Goal: Transaction & Acquisition: Purchase product/service

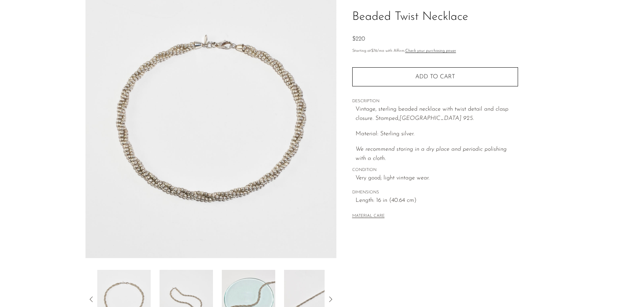
scroll to position [64, 0]
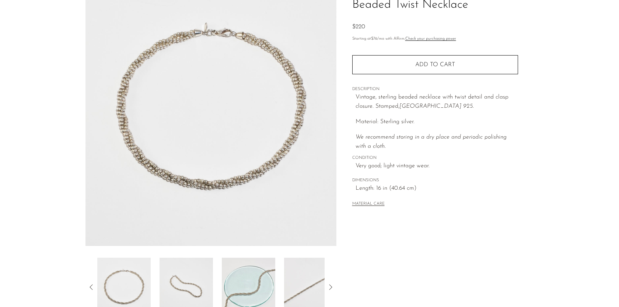
click at [333, 287] on icon at bounding box center [330, 287] width 9 height 9
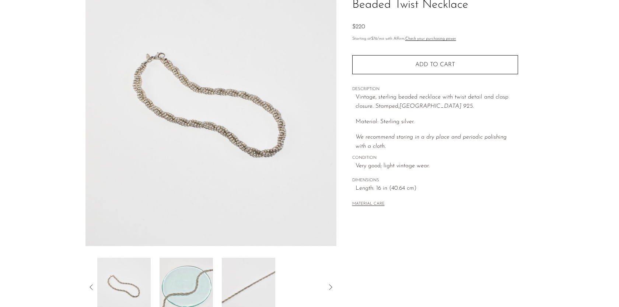
click at [331, 287] on icon at bounding box center [330, 288] width 3 height 6
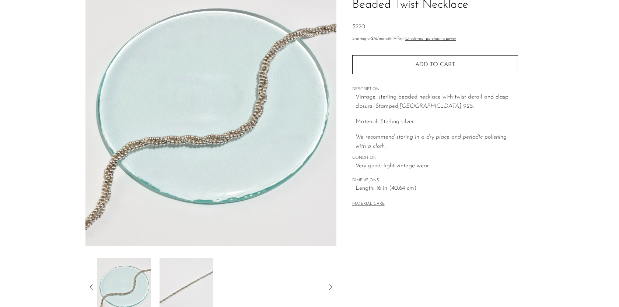
click at [331, 287] on icon at bounding box center [330, 288] width 3 height 6
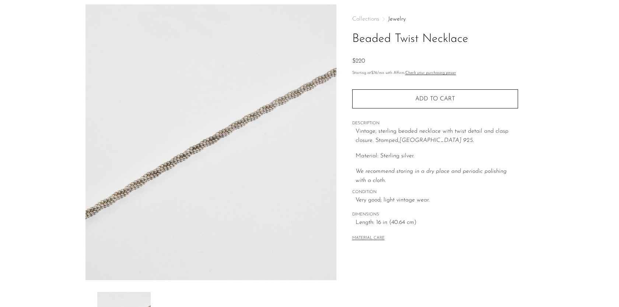
scroll to position [0, 0]
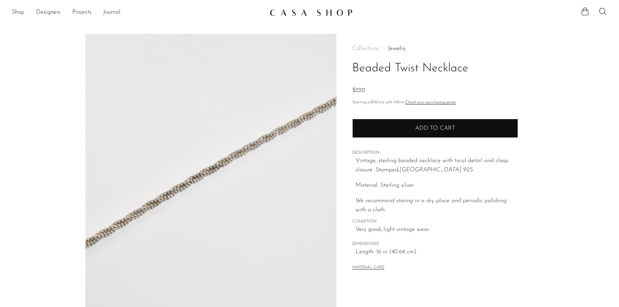
click at [394, 136] on button "Add to cart" at bounding box center [435, 128] width 166 height 19
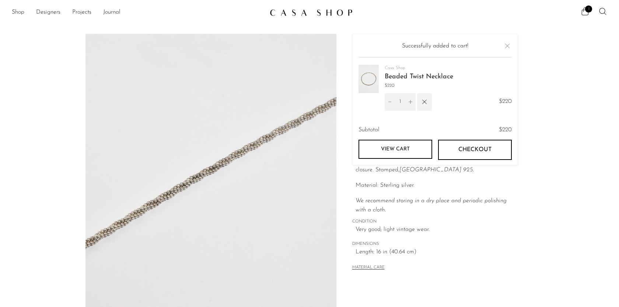
click at [506, 46] on button "Close" at bounding box center [507, 46] width 9 height 9
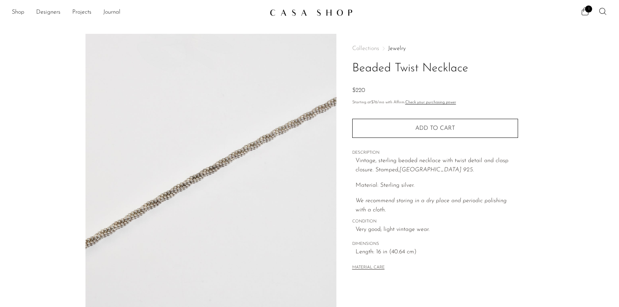
click at [17, 41] on section "Beaded Twist Necklace $220" at bounding box center [309, 207] width 619 height 347
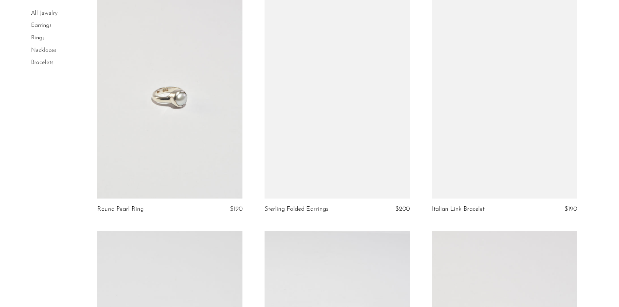
scroll to position [1719, 0]
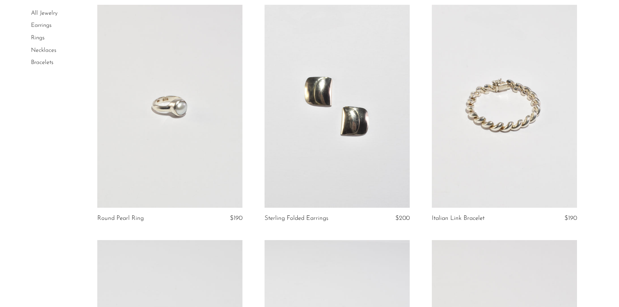
click at [379, 178] on link at bounding box center [336, 106] width 145 height 203
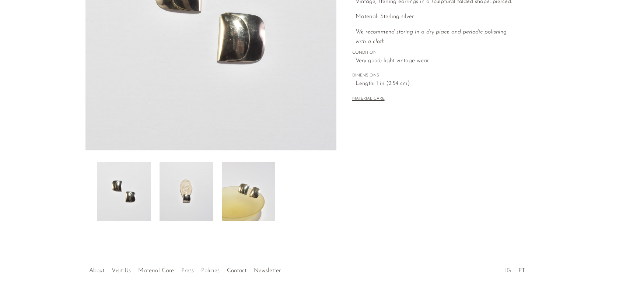
click at [197, 213] on img at bounding box center [185, 191] width 53 height 59
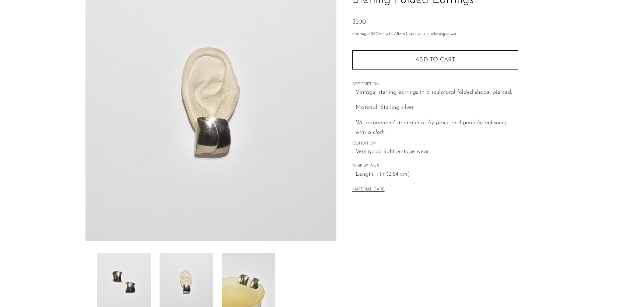
scroll to position [62, 0]
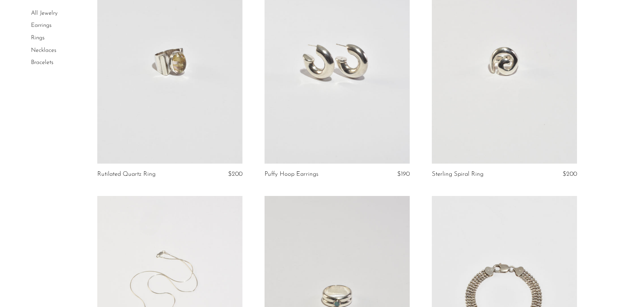
scroll to position [2000, 0]
click at [306, 123] on link at bounding box center [336, 60] width 145 height 203
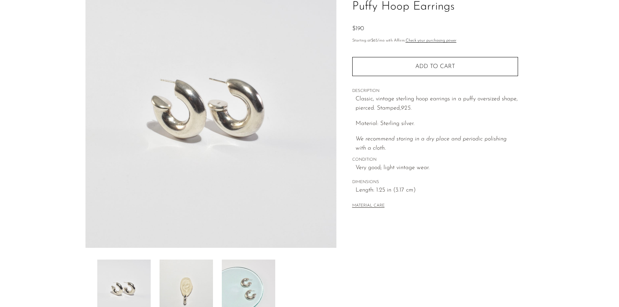
scroll to position [172, 0]
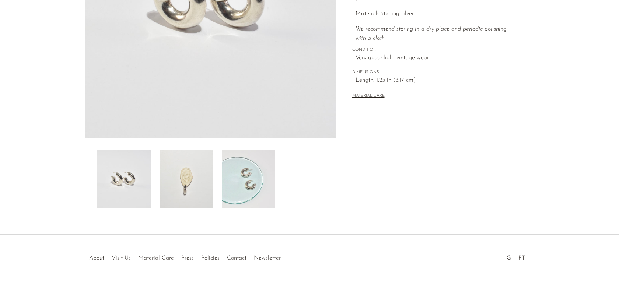
click at [190, 187] on img at bounding box center [185, 179] width 53 height 59
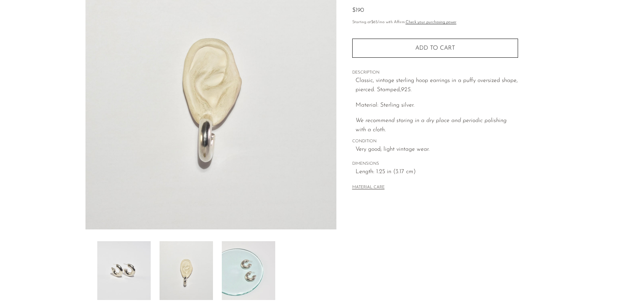
scroll to position [78, 0]
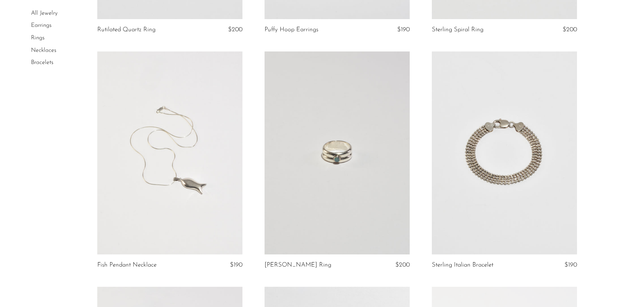
scroll to position [2147, 0]
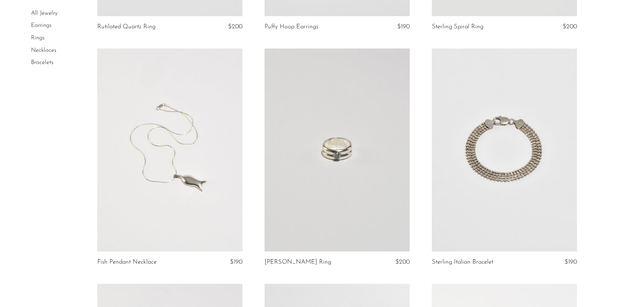
click at [544, 164] on link at bounding box center [504, 150] width 145 height 203
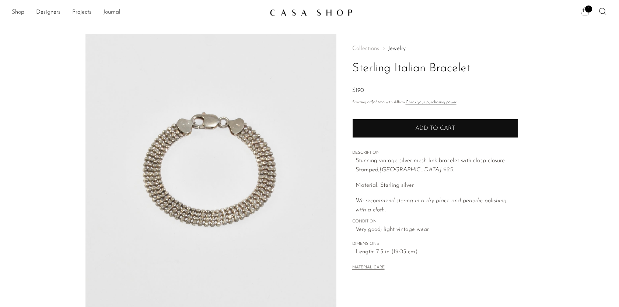
click at [435, 127] on span "Add to cart" at bounding box center [435, 129] width 40 height 6
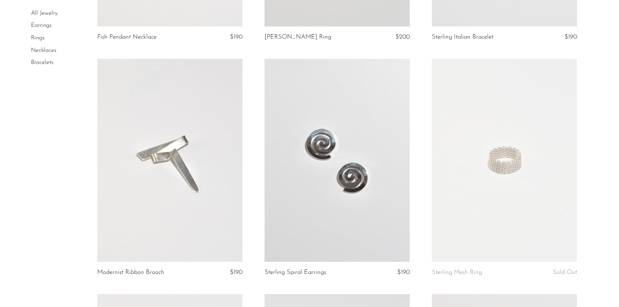
scroll to position [2405, 0]
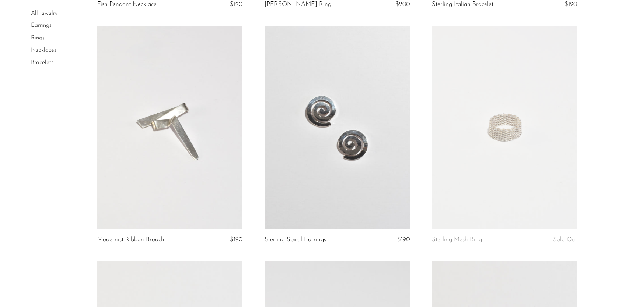
click at [295, 131] on link at bounding box center [336, 127] width 145 height 203
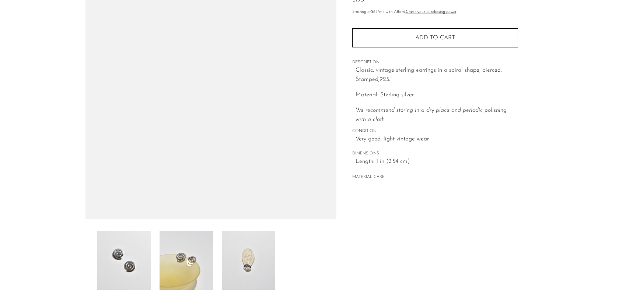
scroll to position [159, 0]
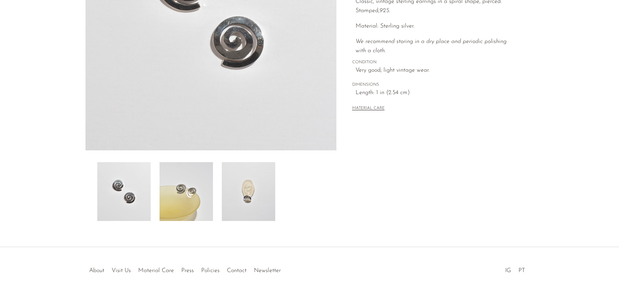
click at [196, 185] on img at bounding box center [185, 191] width 53 height 59
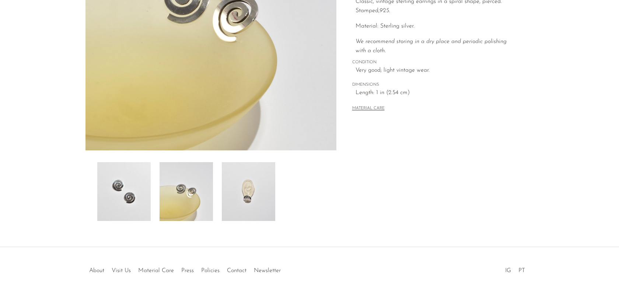
click at [242, 188] on img at bounding box center [248, 191] width 53 height 59
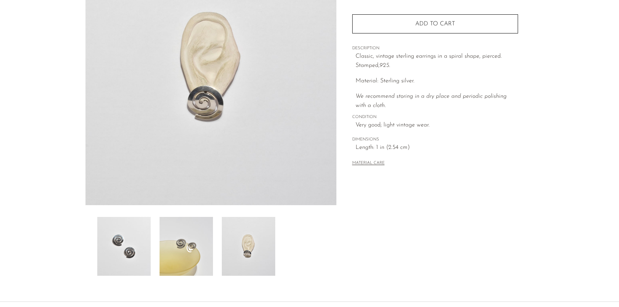
scroll to position [46, 0]
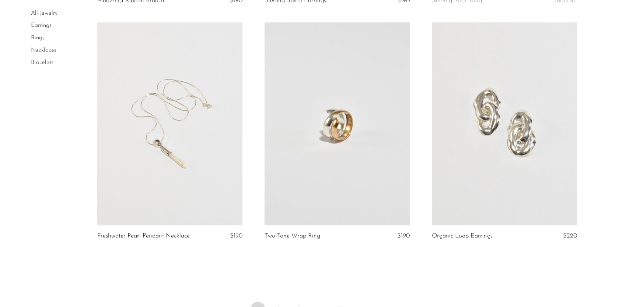
scroll to position [2665, 0]
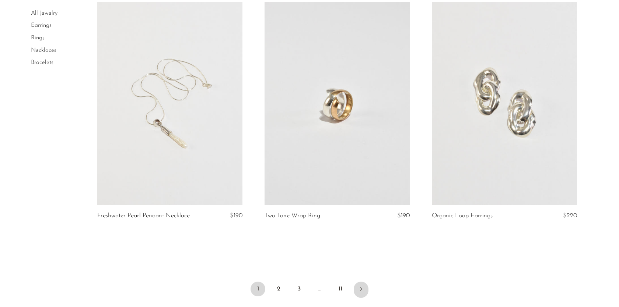
click at [355, 285] on link "Next" at bounding box center [361, 290] width 15 height 16
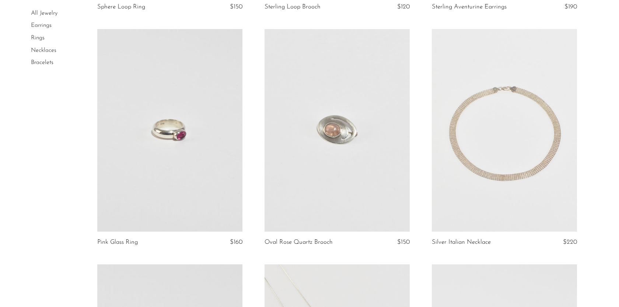
scroll to position [1690, 0]
click at [525, 113] on link at bounding box center [504, 129] width 145 height 203
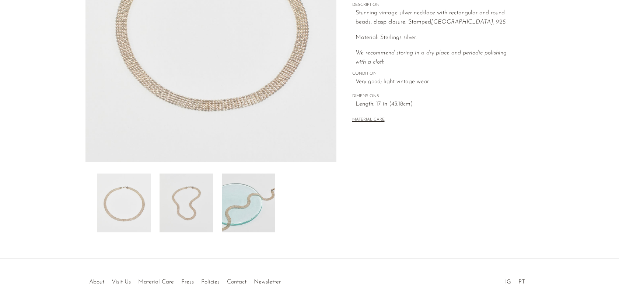
scroll to position [159, 0]
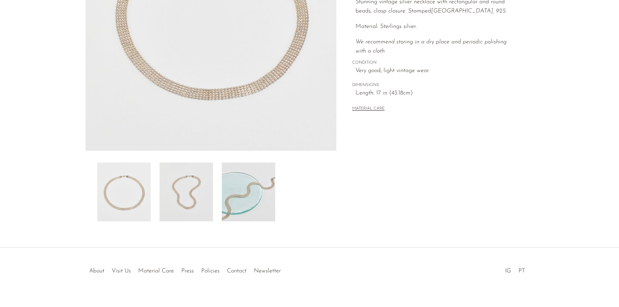
click at [260, 196] on img at bounding box center [248, 192] width 53 height 59
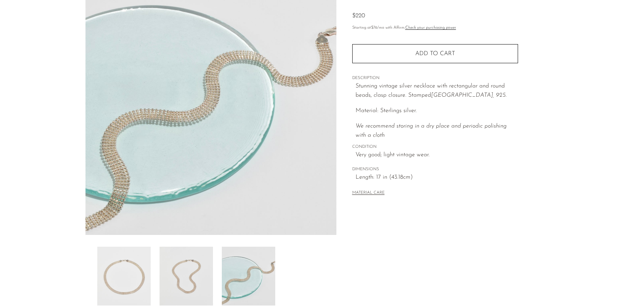
scroll to position [56, 0]
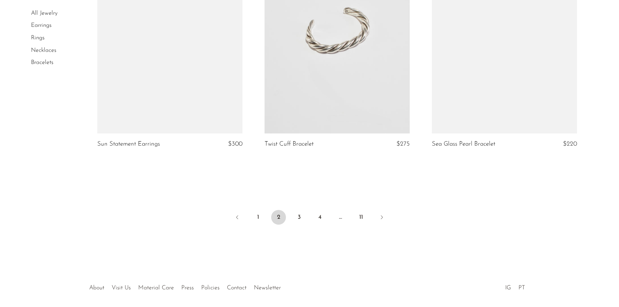
scroll to position [2752, 0]
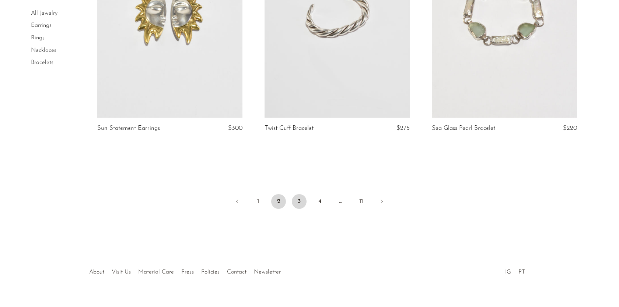
click at [304, 205] on link "3" at bounding box center [299, 201] width 15 height 15
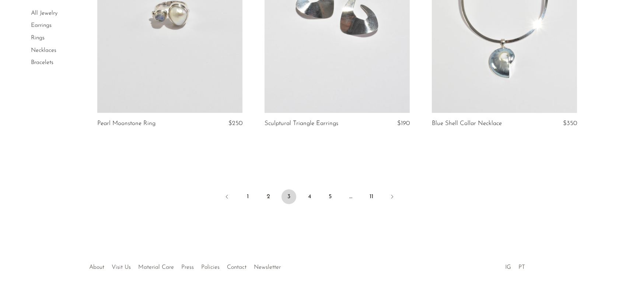
scroll to position [2780, 0]
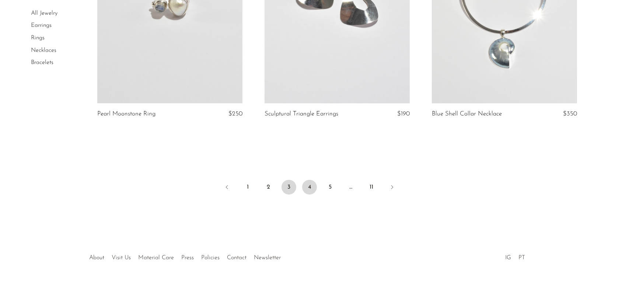
click at [307, 188] on link "4" at bounding box center [309, 187] width 15 height 15
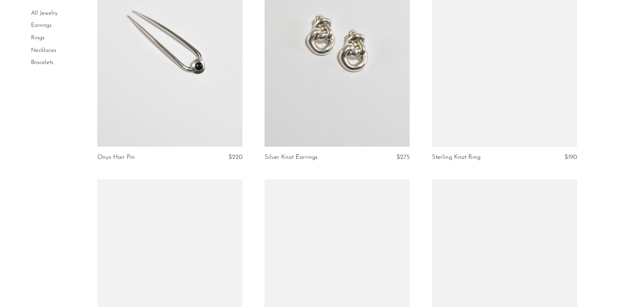
scroll to position [528, 0]
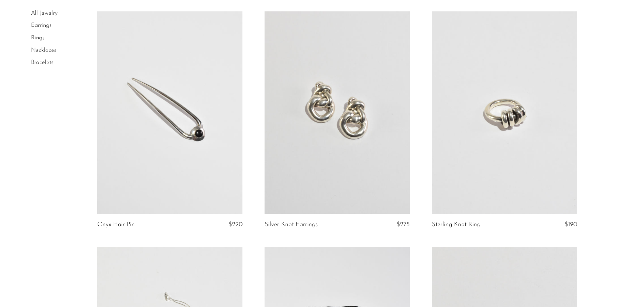
click at [513, 129] on link at bounding box center [504, 112] width 145 height 203
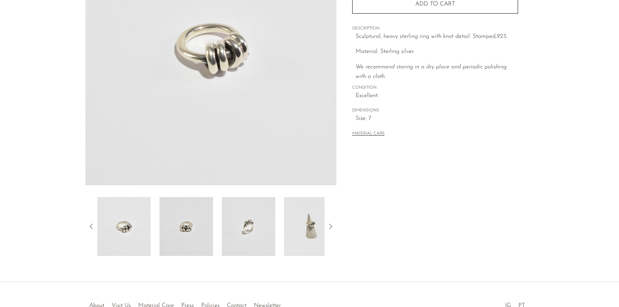
scroll to position [172, 0]
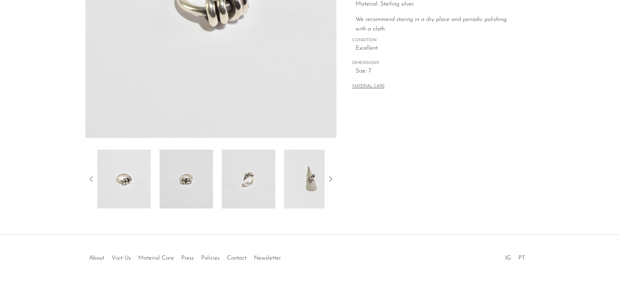
click at [292, 196] on img at bounding box center [310, 179] width 53 height 59
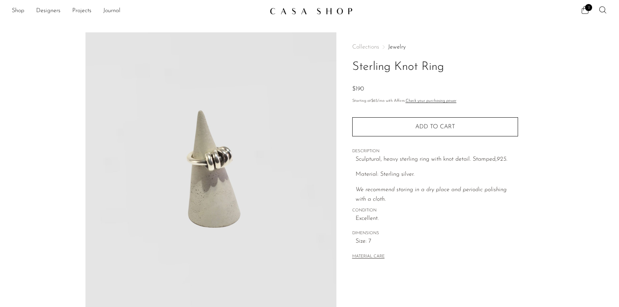
scroll to position [0, 0]
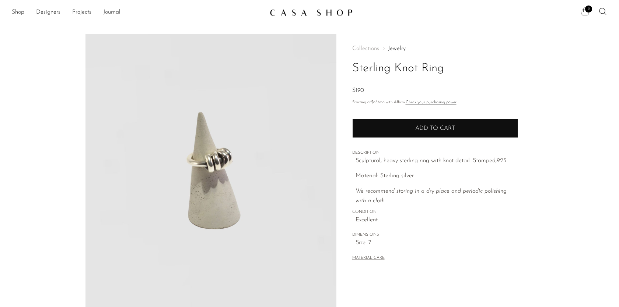
click at [414, 131] on button "Add to cart" at bounding box center [435, 128] width 166 height 19
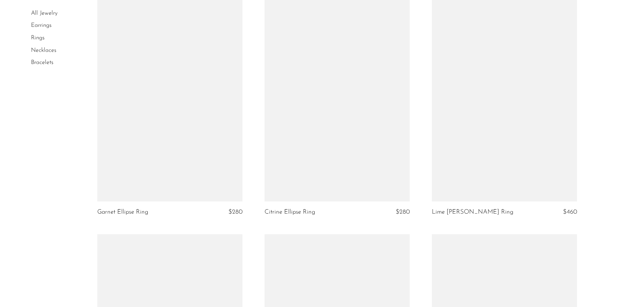
scroll to position [1977, 0]
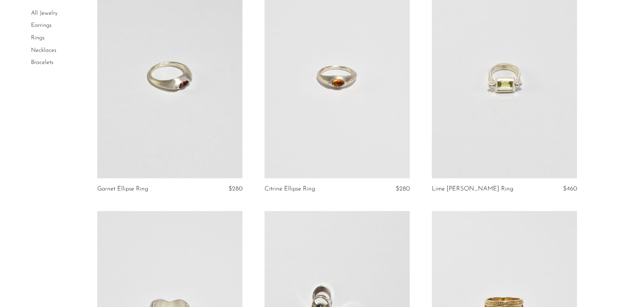
click at [465, 129] on link at bounding box center [504, 77] width 145 height 203
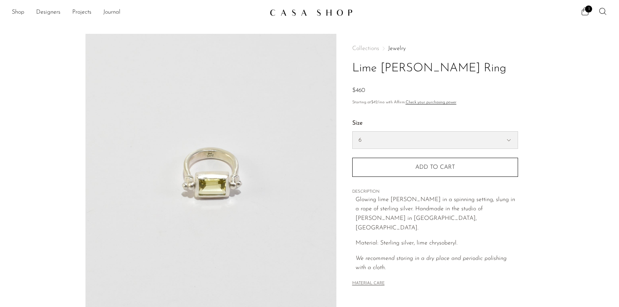
click at [400, 135] on select "6 7 8" at bounding box center [434, 140] width 165 height 17
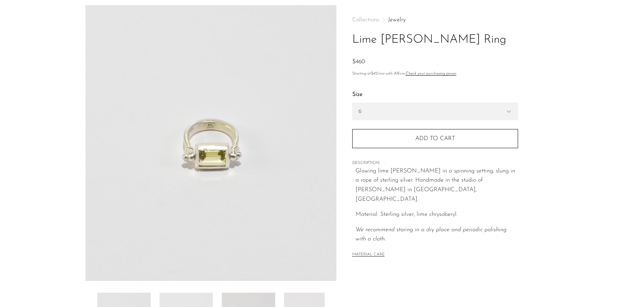
scroll to position [172, 0]
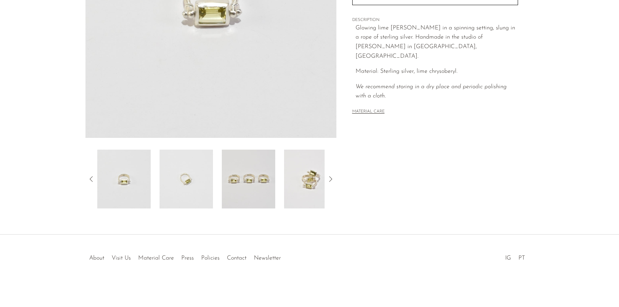
click at [184, 193] on img at bounding box center [185, 179] width 53 height 59
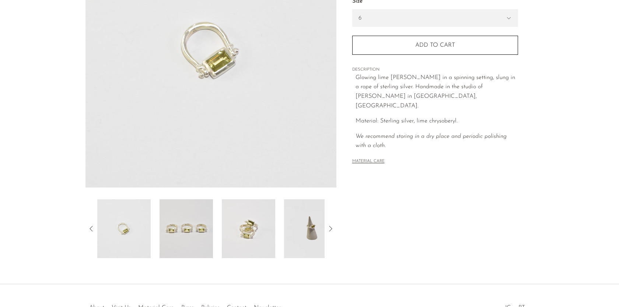
scroll to position [120, 0]
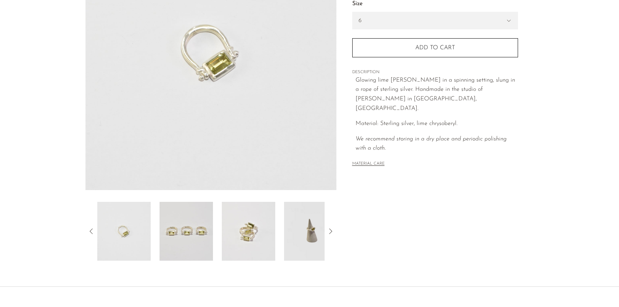
click at [231, 224] on img at bounding box center [248, 231] width 53 height 59
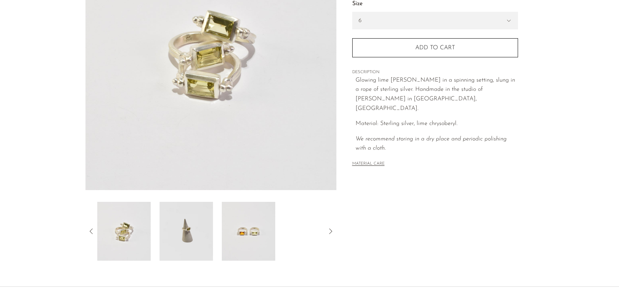
click at [247, 226] on img at bounding box center [248, 231] width 53 height 59
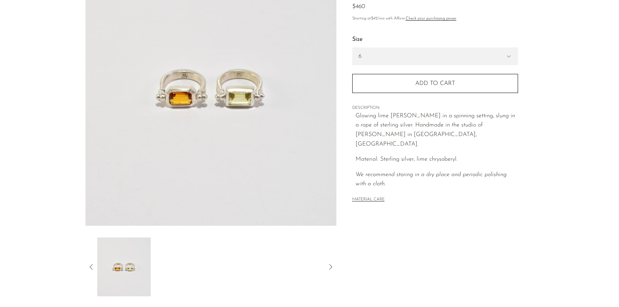
scroll to position [85, 0]
click at [88, 265] on icon at bounding box center [91, 265] width 9 height 9
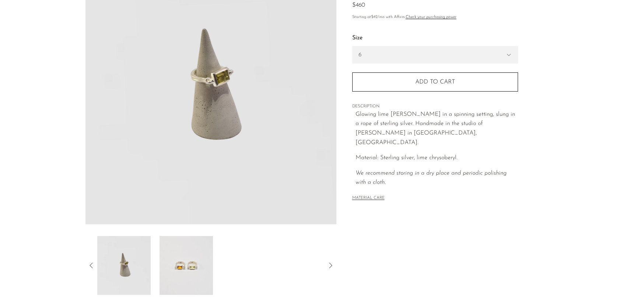
click at [88, 265] on icon at bounding box center [91, 265] width 9 height 9
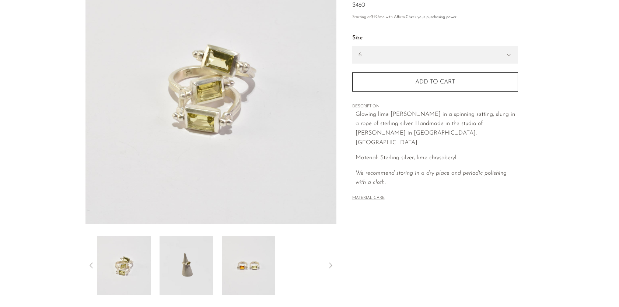
click at [122, 267] on img at bounding box center [123, 265] width 53 height 59
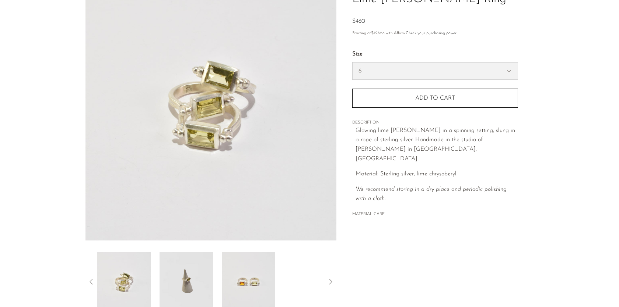
click at [371, 66] on select "6 7 8" at bounding box center [434, 71] width 165 height 17
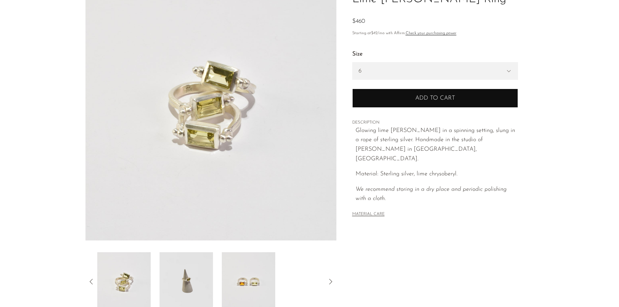
click at [389, 91] on button "Add to cart" at bounding box center [435, 98] width 166 height 19
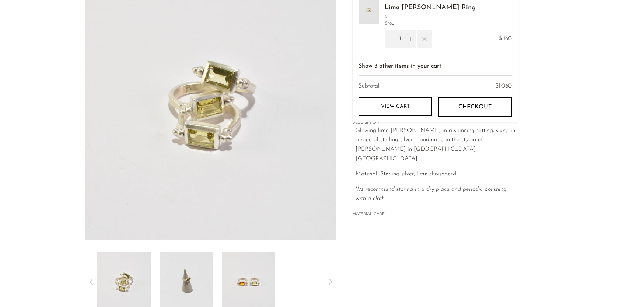
click at [52, 75] on section "Lime Beryl Sling Ring $0 $460" at bounding box center [309, 138] width 619 height 347
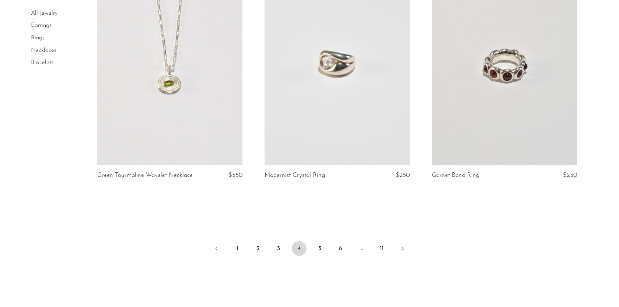
scroll to position [2717, 0]
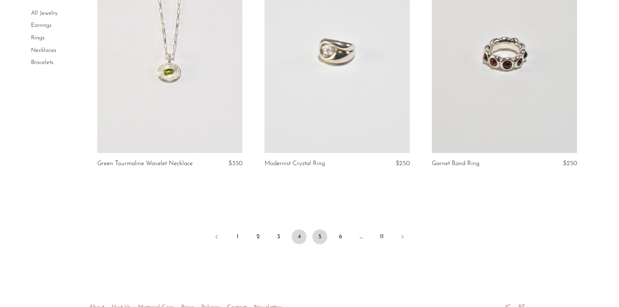
click at [322, 240] on link "5" at bounding box center [319, 237] width 15 height 15
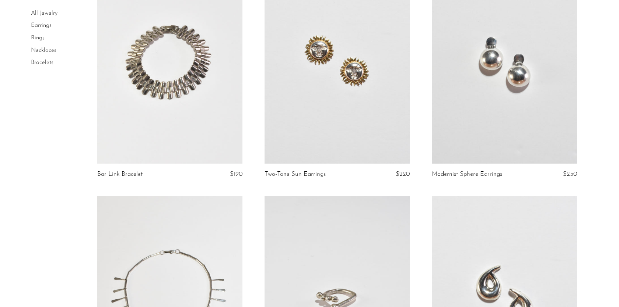
scroll to position [1532, 0]
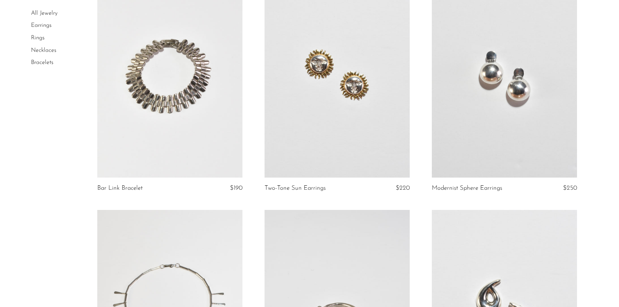
click at [502, 49] on link at bounding box center [504, 76] width 145 height 203
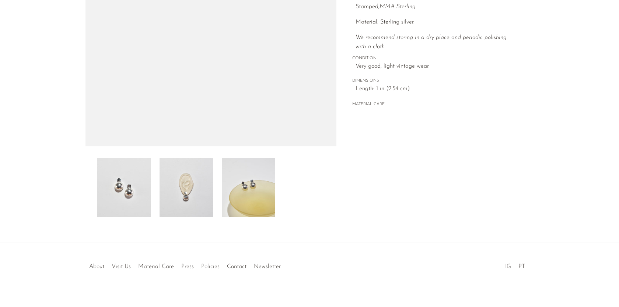
scroll to position [172, 0]
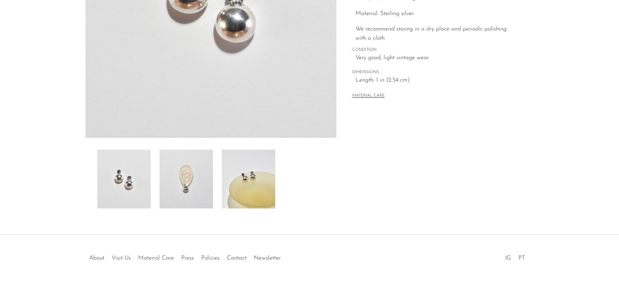
click at [197, 173] on img at bounding box center [185, 179] width 53 height 59
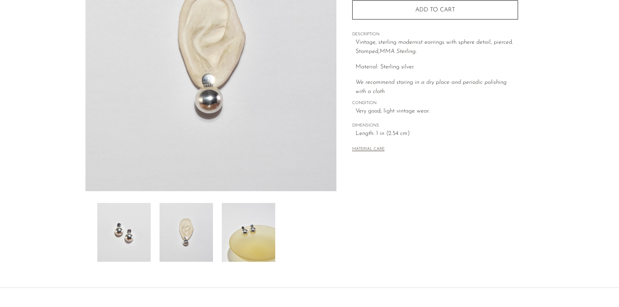
scroll to position [81, 0]
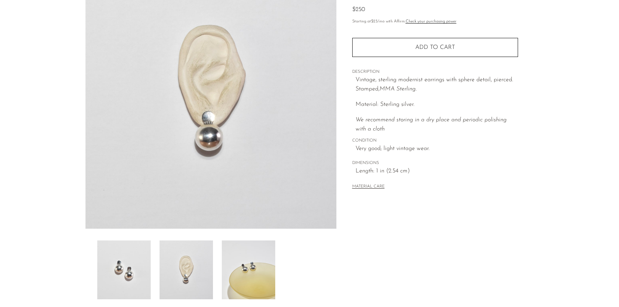
click at [252, 254] on img at bounding box center [248, 270] width 53 height 59
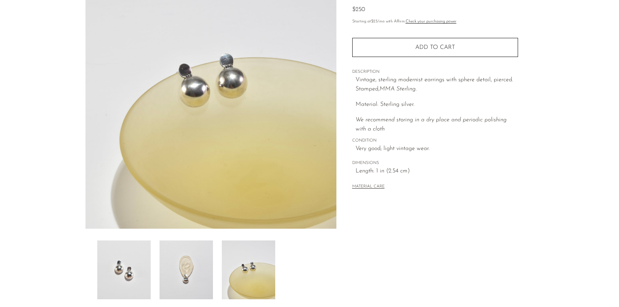
click at [189, 262] on img at bounding box center [185, 270] width 53 height 59
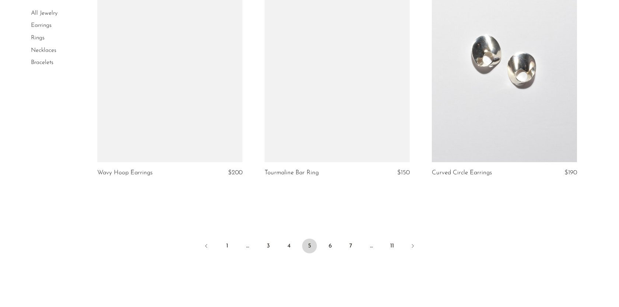
scroll to position [2778, 0]
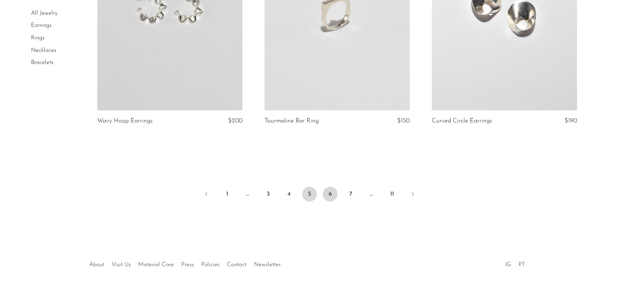
click at [328, 190] on link "6" at bounding box center [330, 194] width 15 height 15
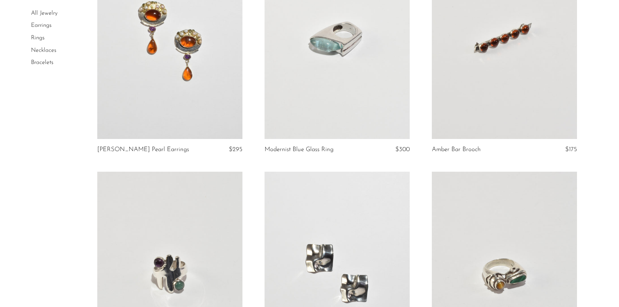
scroll to position [2330, 0]
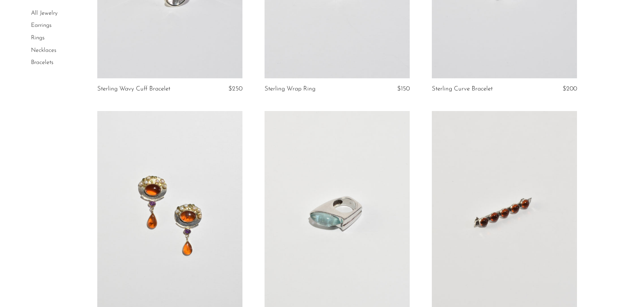
click at [44, 39] on link "Rings" at bounding box center [38, 38] width 14 height 6
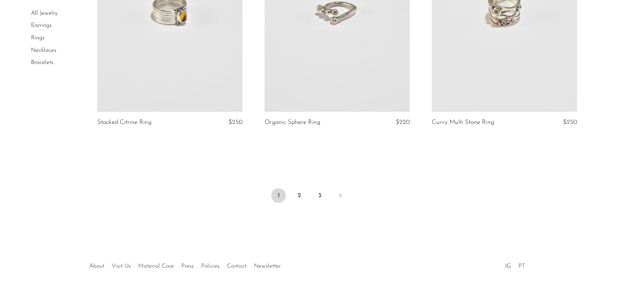
scroll to position [2765, 0]
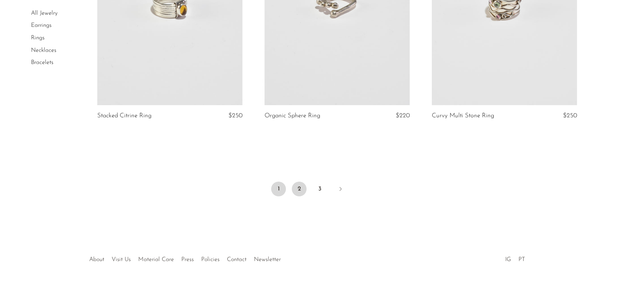
click at [296, 191] on link "2" at bounding box center [299, 189] width 15 height 15
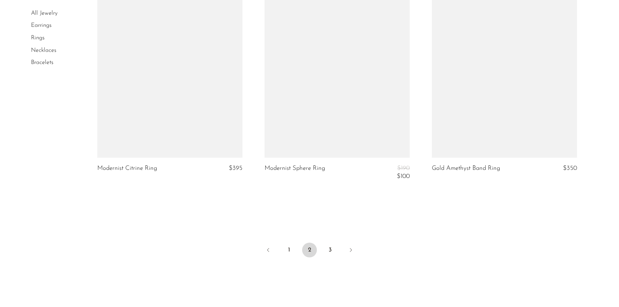
scroll to position [2793, 0]
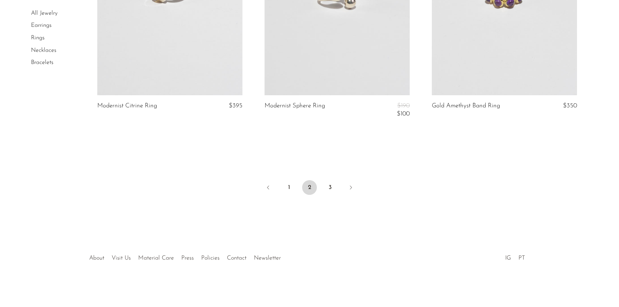
click at [330, 179] on ul "1 2 3" at bounding box center [309, 188] width 471 height 22
click at [330, 186] on link "3" at bounding box center [330, 187] width 15 height 15
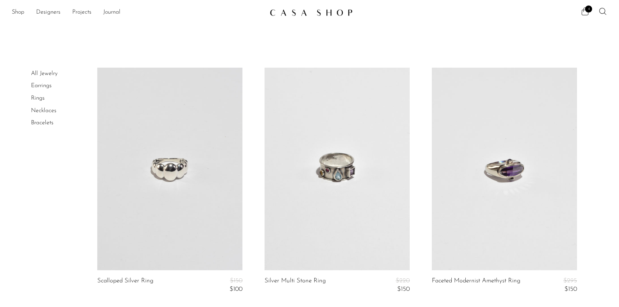
click at [587, 13] on icon at bounding box center [584, 11] width 9 height 9
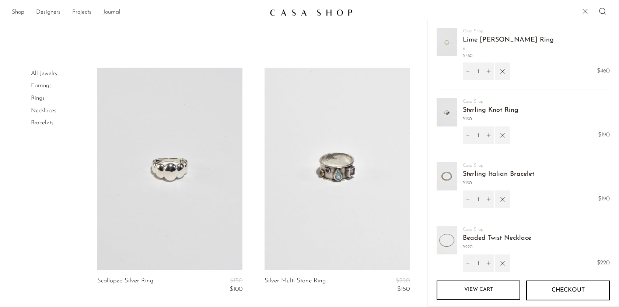
click at [501, 143] on button "button" at bounding box center [502, 136] width 15 height 18
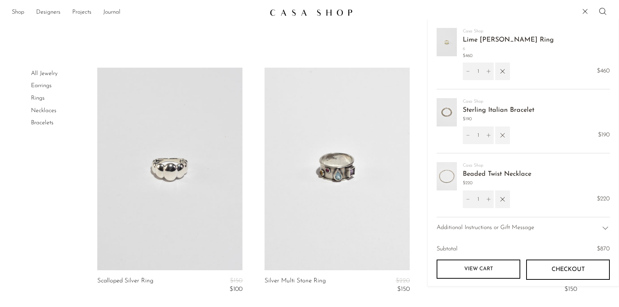
click at [506, 134] on button "button" at bounding box center [502, 136] width 15 height 18
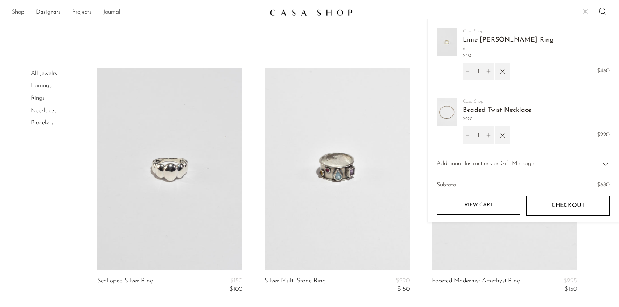
click at [448, 117] on img at bounding box center [446, 112] width 20 height 28
click at [467, 111] on link "Beaded Twist Necklace" at bounding box center [497, 110] width 68 height 7
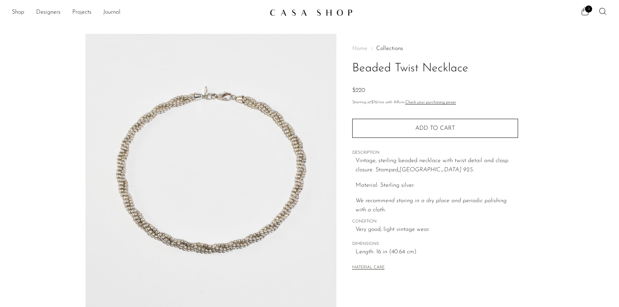
click at [297, 196] on img at bounding box center [210, 172] width 251 height 276
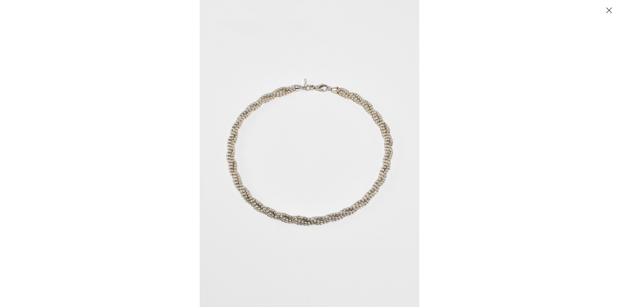
click at [297, 196] on img at bounding box center [309, 153] width 219 height 307
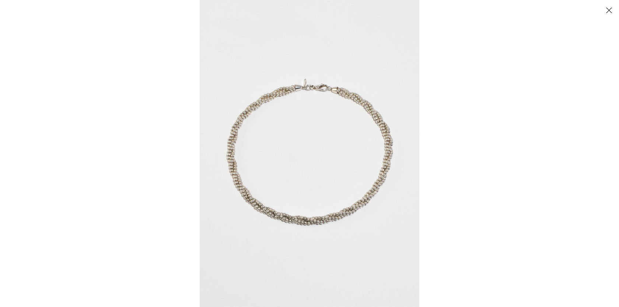
click at [609, 8] on button "Close" at bounding box center [608, 10] width 13 height 13
